Goal: Transaction & Acquisition: Purchase product/service

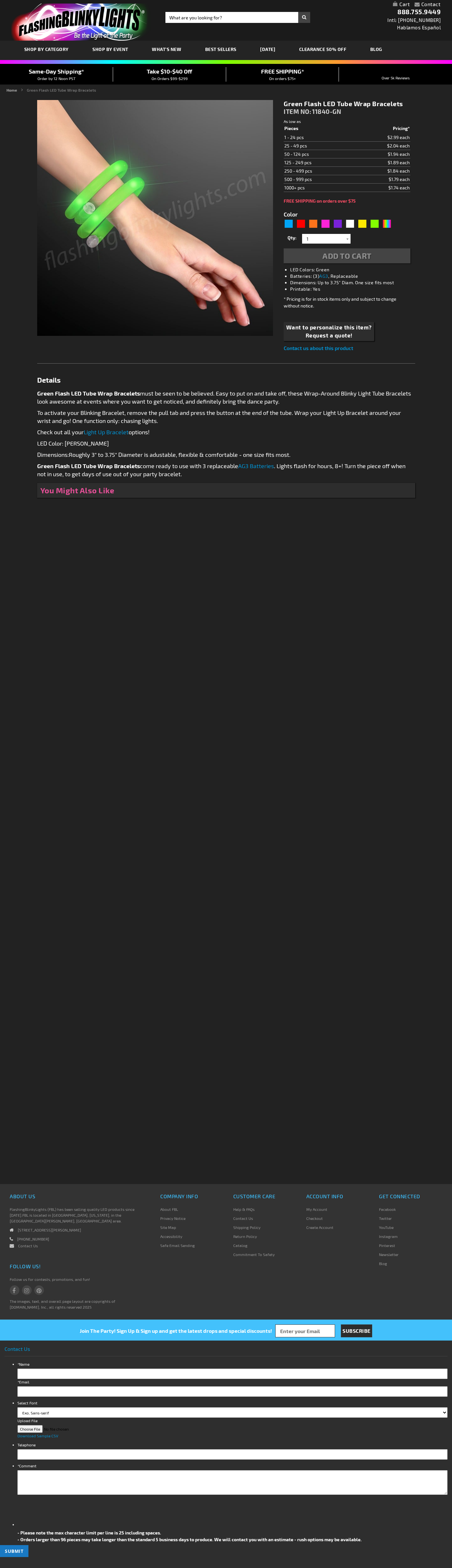
type input "5648"
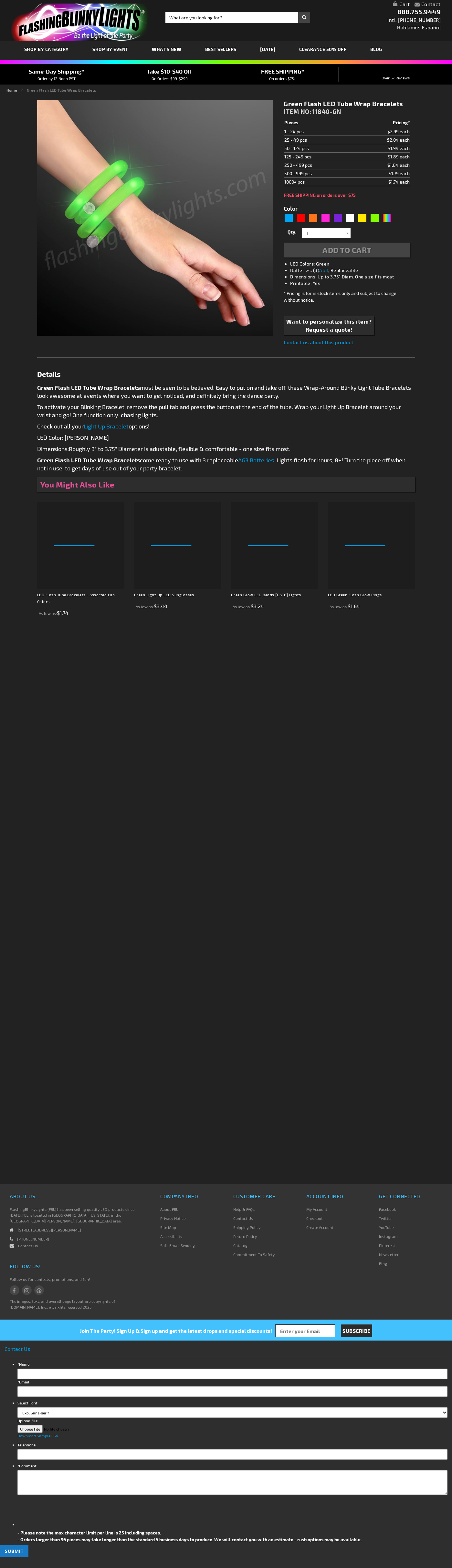
type input "5648"
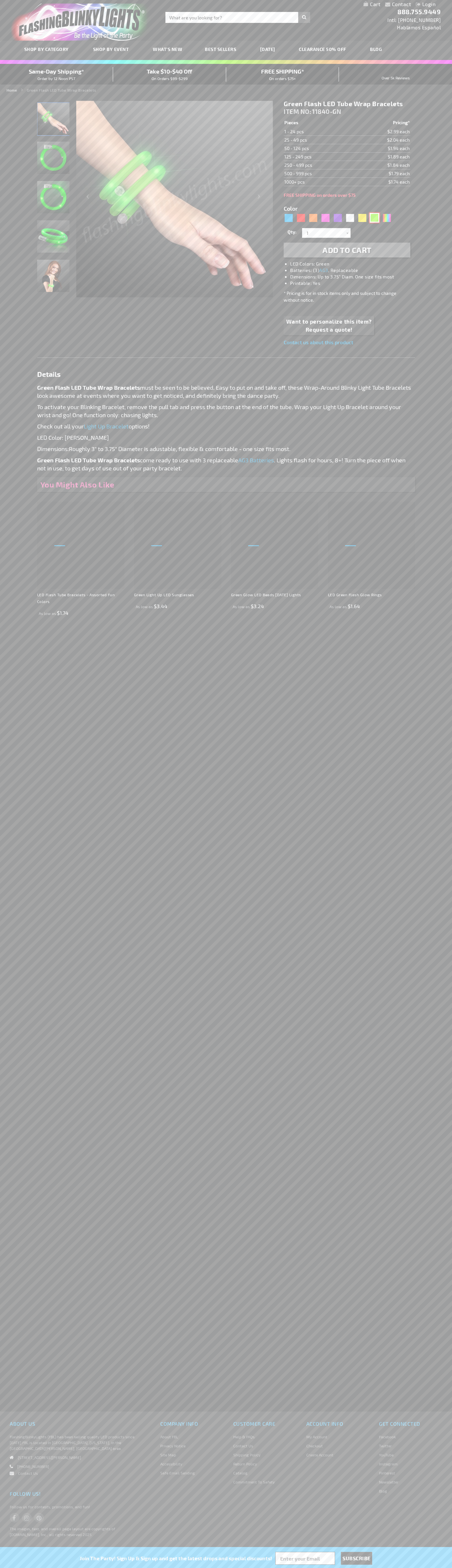
click at [374, 218] on div "Green" at bounding box center [374, 218] width 10 height 10
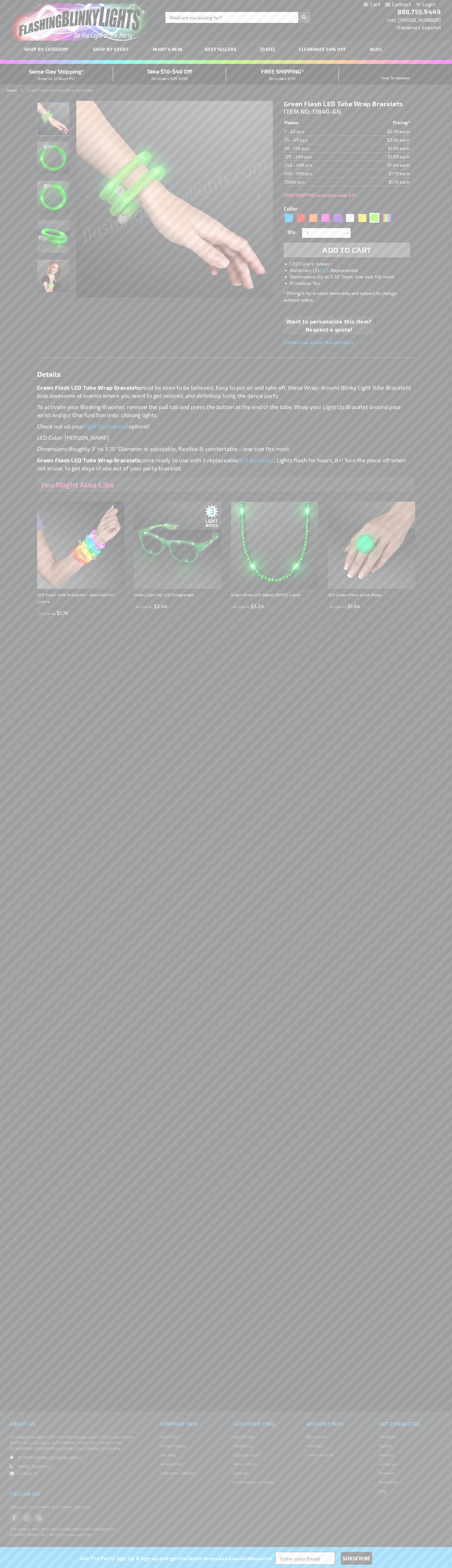
click at [347, 250] on span "Add to Cart" at bounding box center [347, 250] width 49 height 9
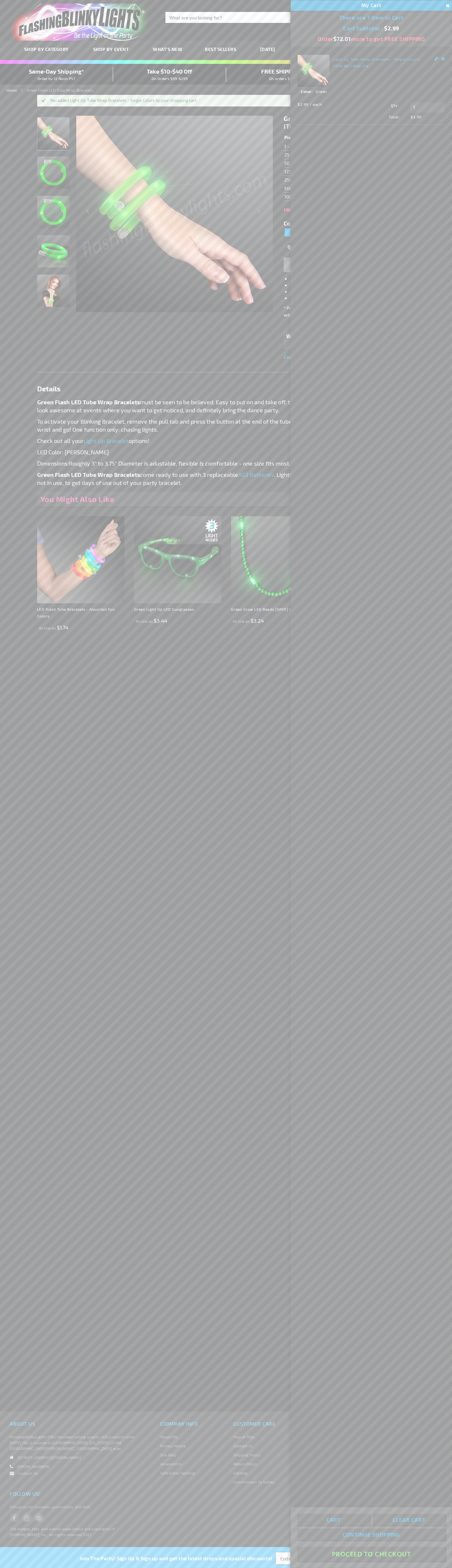
click at [371, 1554] on button "Proceed To Checkout" at bounding box center [371, 1554] width 148 height 15
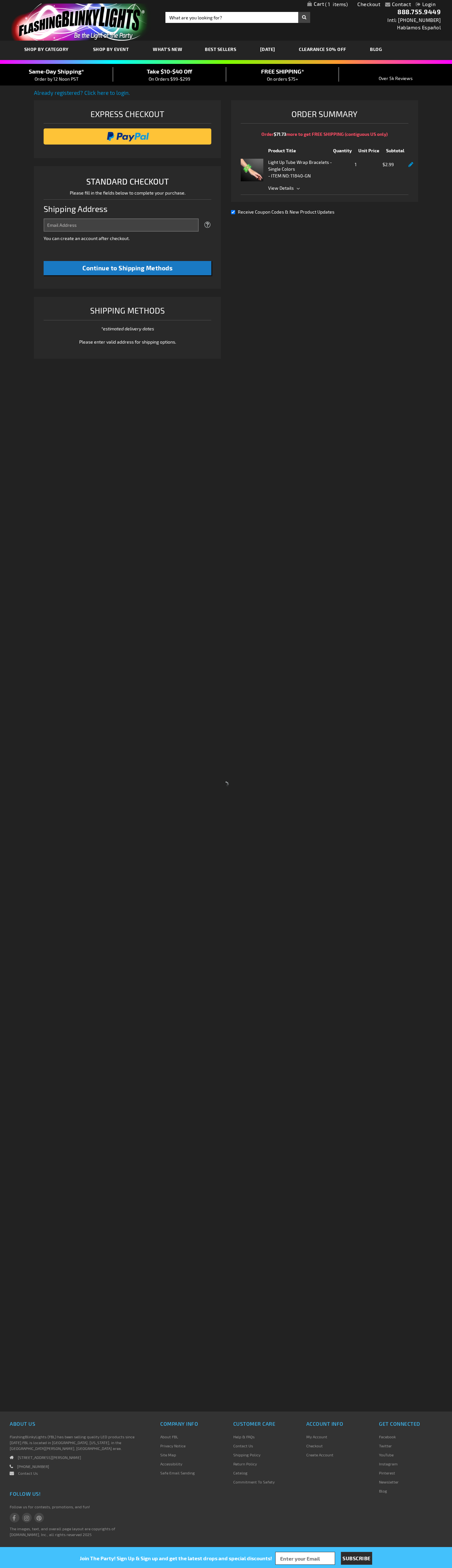
select select "US"
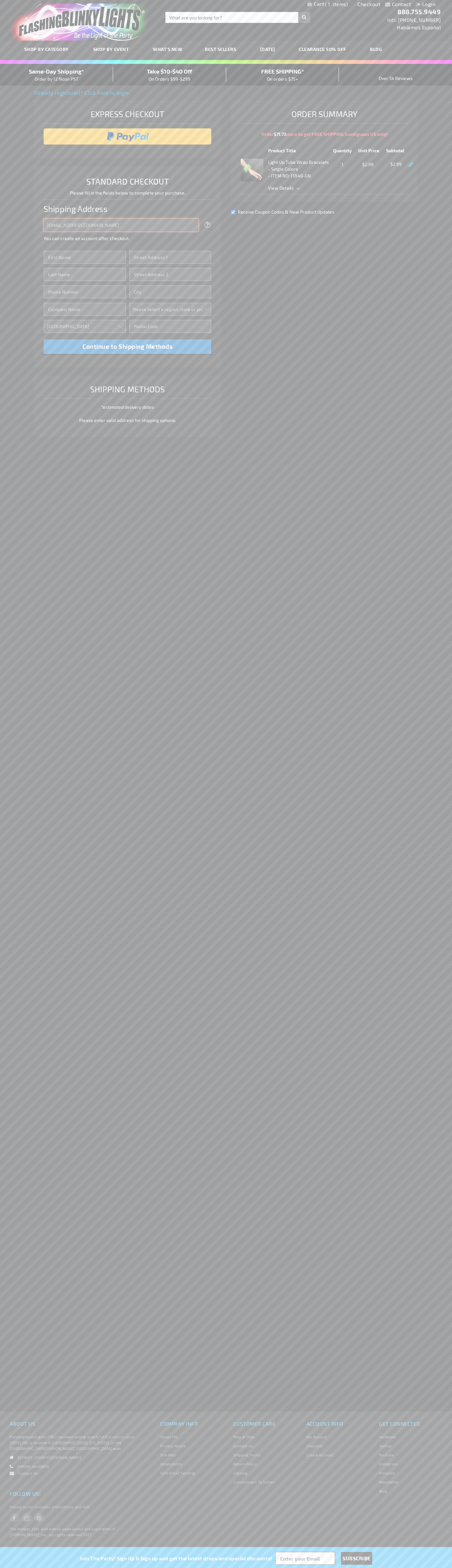
type input "johnsmith005@storebotmail.joonix.net"
type input "John"
type input "2590 Pearl Street"
type input "First floor"
type input "boulder"
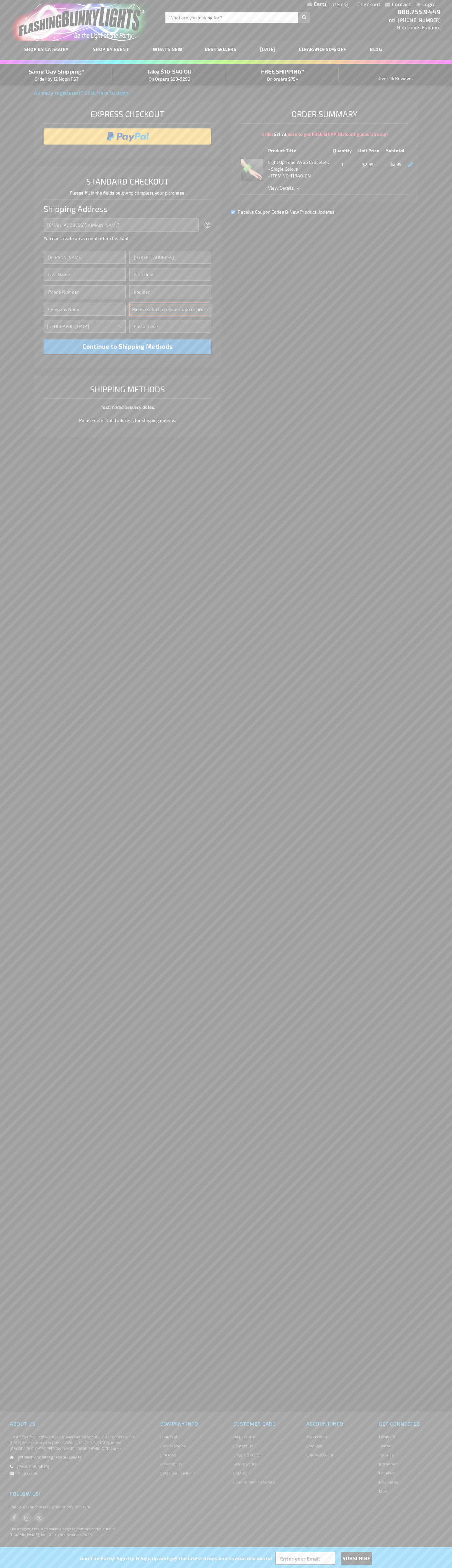
select select "13"
type input "80302"
type input "Smith"
type input "6502530000"
type input "John Smith"
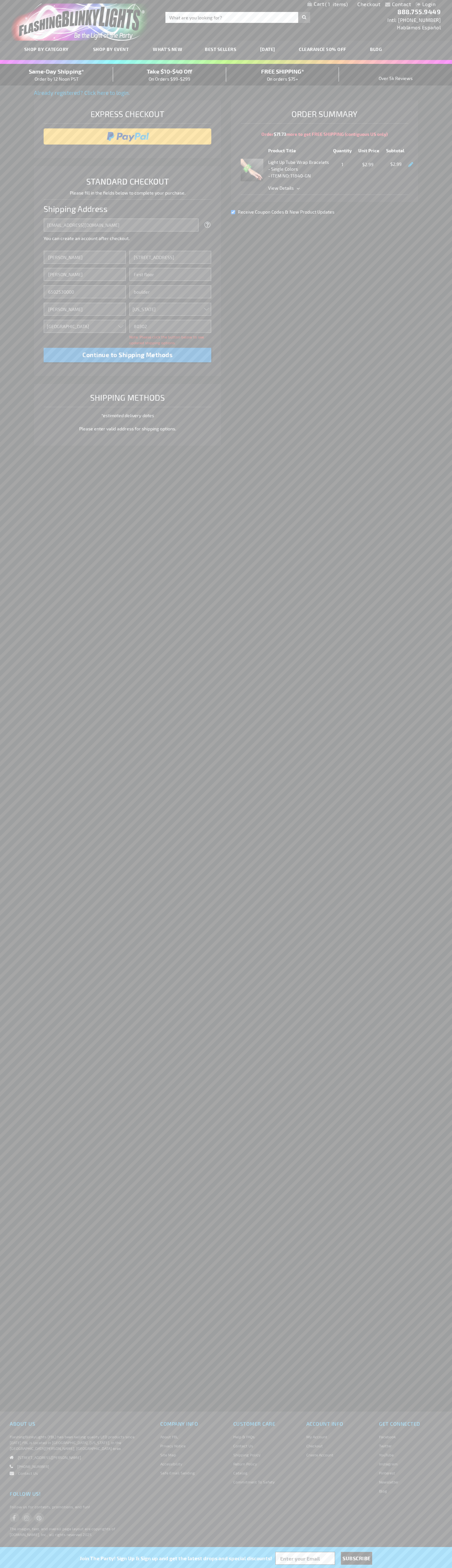
click at [57, 75] on div "Same-Day Shipping* Order by 12 Noon PST" at bounding box center [57, 74] width 113 height 15
click at [127, 136] on input "image" at bounding box center [127, 136] width 161 height 13
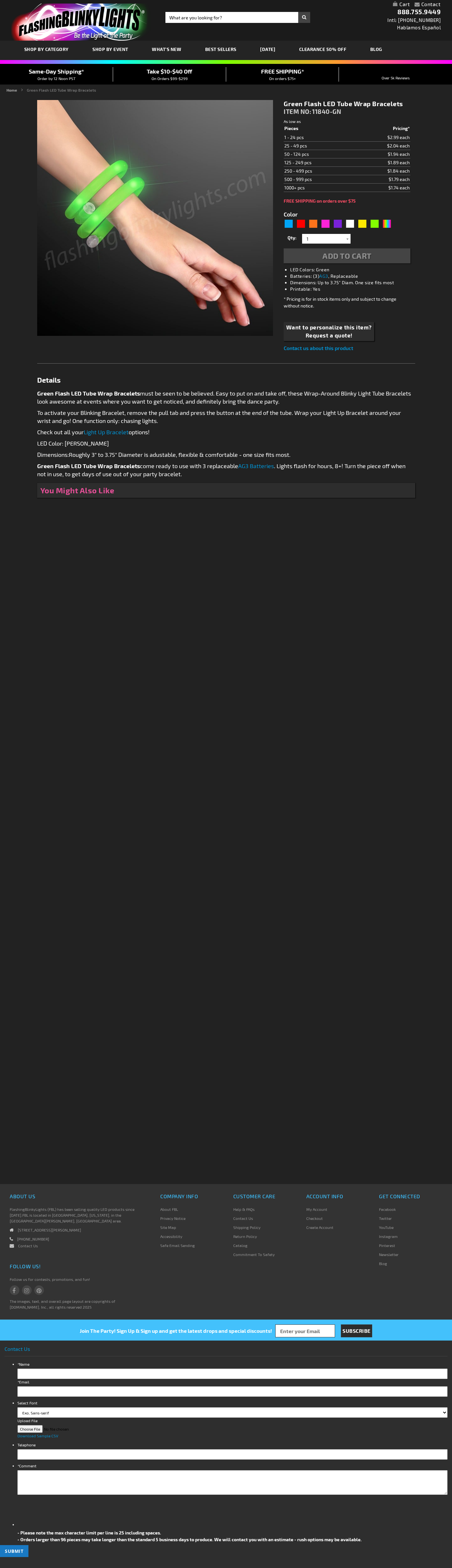
type input "5648"
